Goal: Task Accomplishment & Management: Manage account settings

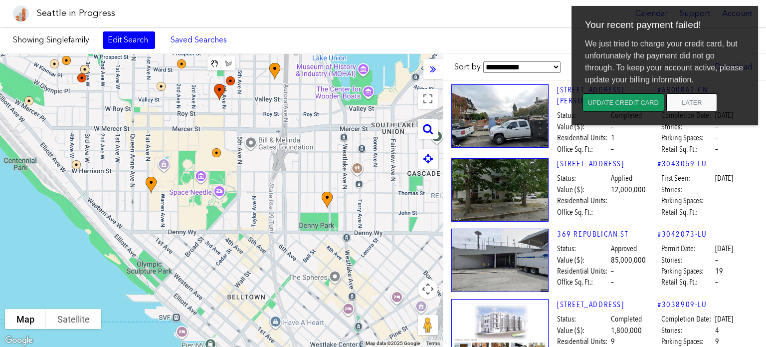
click at [642, 101] on button "Update credit card" at bounding box center [624, 102] width 82 height 18
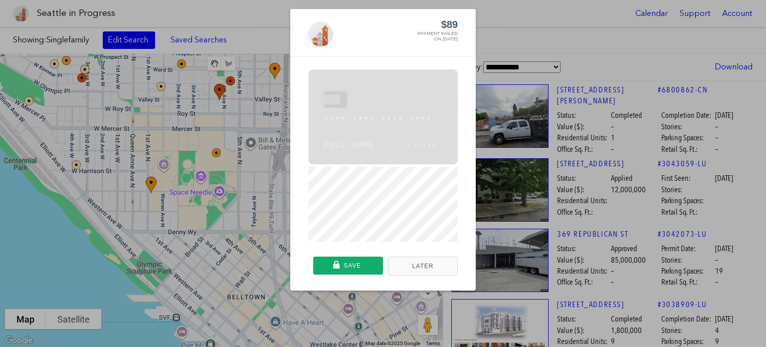
click at [442, 35] on div "Payment failed" at bounding box center [420, 32] width 75 height 5
click at [351, 107] on div "••• •••• •••• •••• •••• Full Name ••/••" at bounding box center [383, 120] width 120 height 59
click at [433, 264] on button "Later" at bounding box center [423, 265] width 70 height 19
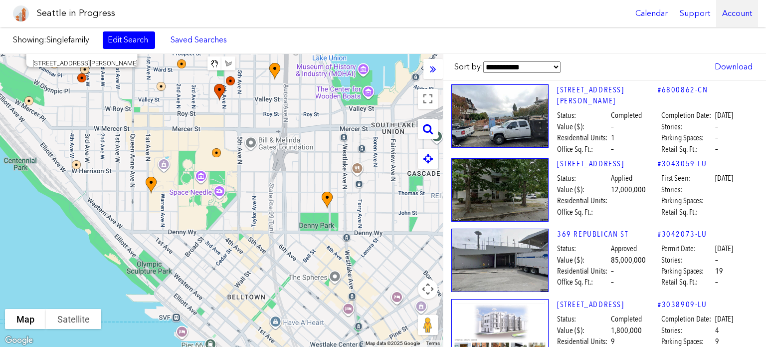
click at [738, 17] on div "Account" at bounding box center [737, 13] width 42 height 27
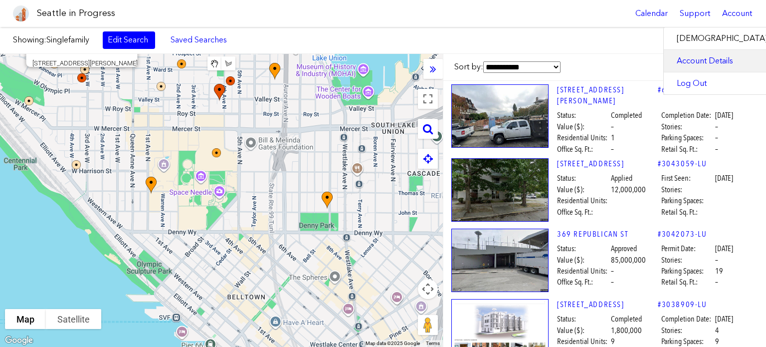
click at [736, 59] on link "Account Details" at bounding box center [753, 61] width 179 height 22
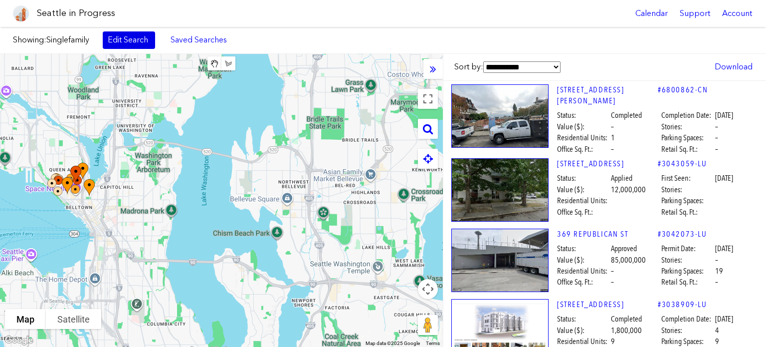
click at [126, 44] on link "Edit Search" at bounding box center [129, 39] width 52 height 17
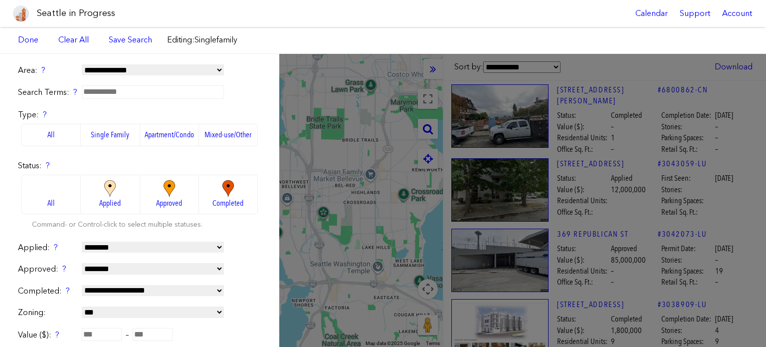
click at [43, 133] on label "All" at bounding box center [50, 135] width 59 height 22
click at [354, 143] on div "**********" at bounding box center [383, 200] width 766 height 293
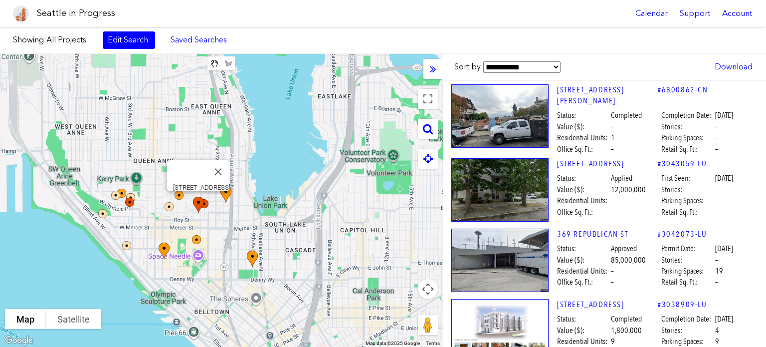
click at [199, 203] on img at bounding box center [204, 214] width 30 height 43
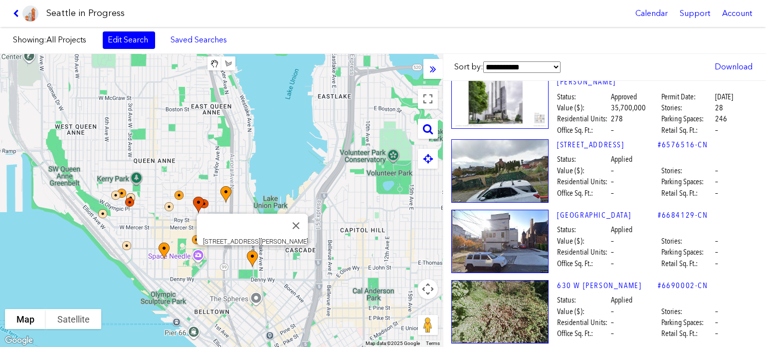
scroll to position [794, 0]
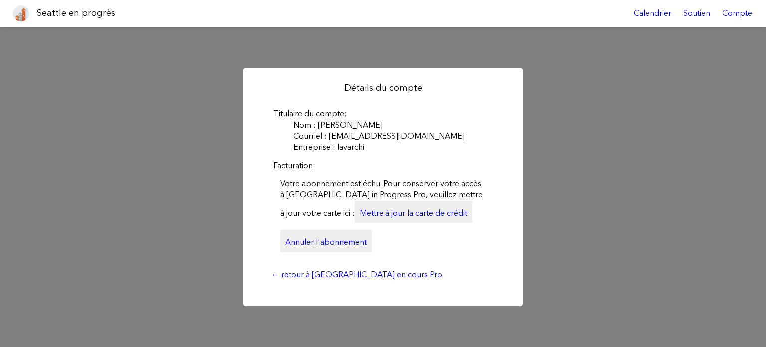
click at [330, 240] on font "Annuler l'abonnement" at bounding box center [325, 241] width 81 height 9
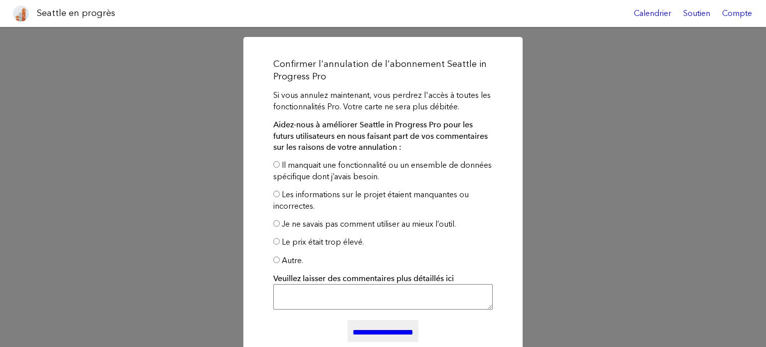
scroll to position [58, 0]
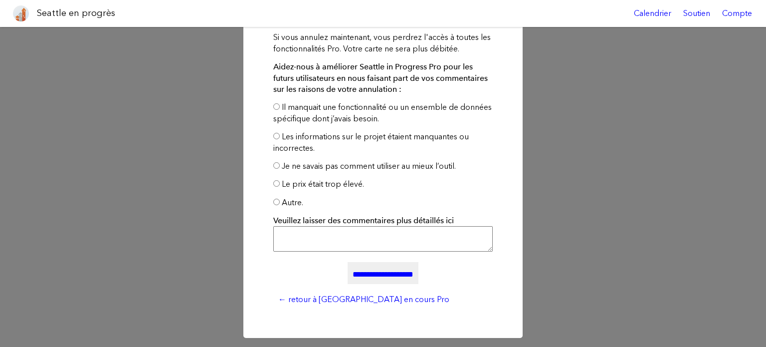
click at [381, 271] on input "**********" at bounding box center [383, 273] width 71 height 22
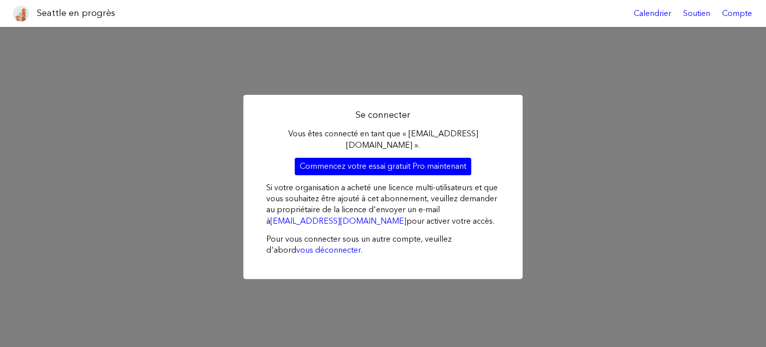
click at [570, 79] on div "Se connecter Vous êtes connecté en tant que « dayongchrist@gmail.com ». Commenc…" at bounding box center [383, 187] width 766 height 320
